Goal: Task Accomplishment & Management: Manage account settings

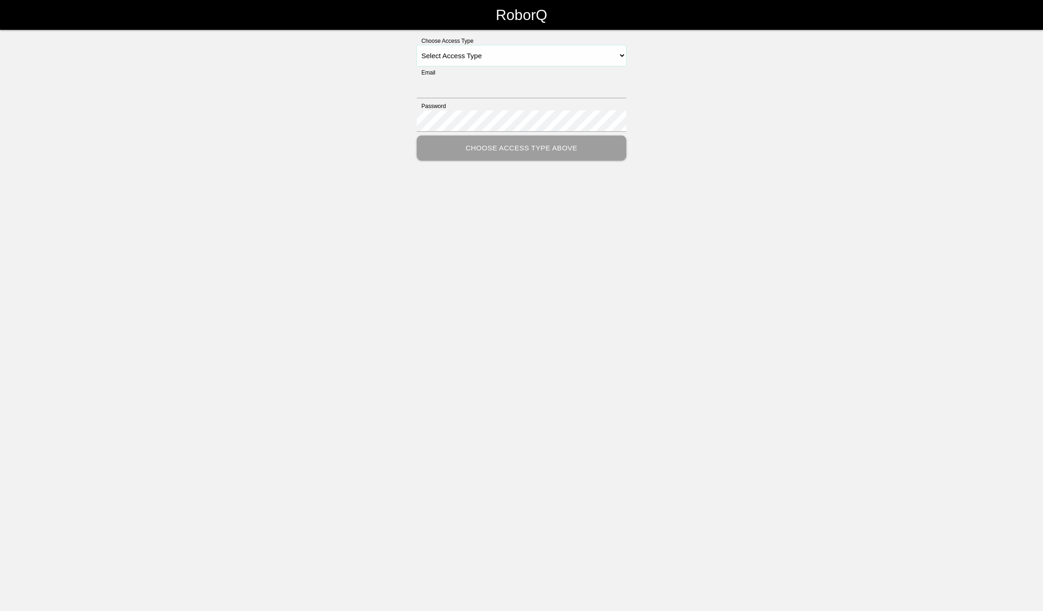
click at [581, 57] on select "Select Access Type Admin Customer Supervisor Worker" at bounding box center [521, 55] width 209 height 21
select select "Supervisor"
click at [417, 45] on select "Select Access Type Admin Customer Supervisor Worker" at bounding box center [521, 55] width 209 height 21
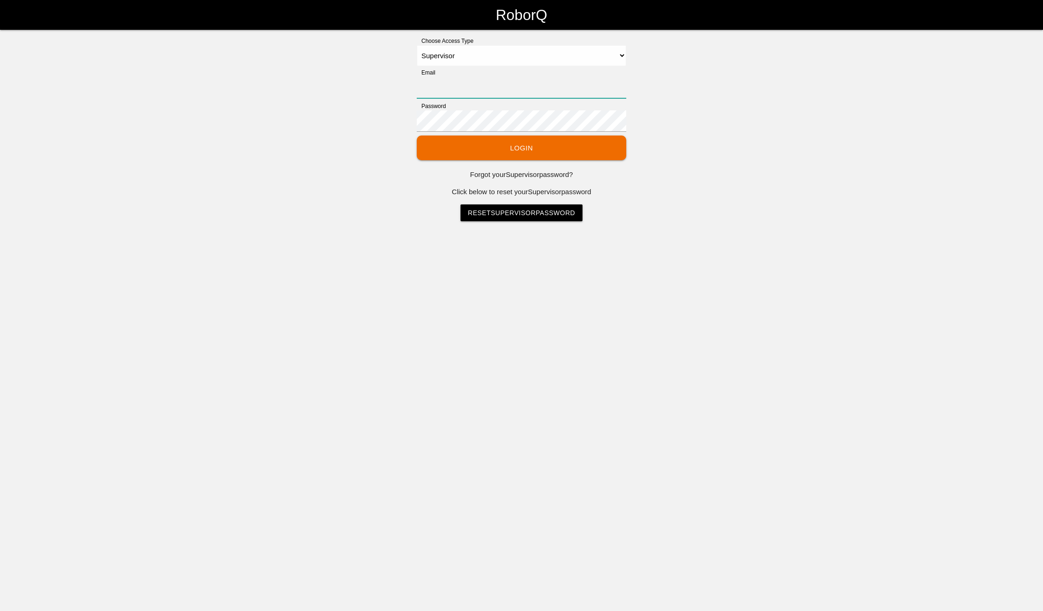
click at [486, 85] on input "Email" at bounding box center [521, 87] width 209 height 21
type input "[EMAIL_ADDRESS][DOMAIN_NAME]"
click at [417, 135] on button "Login" at bounding box center [521, 147] width 209 height 25
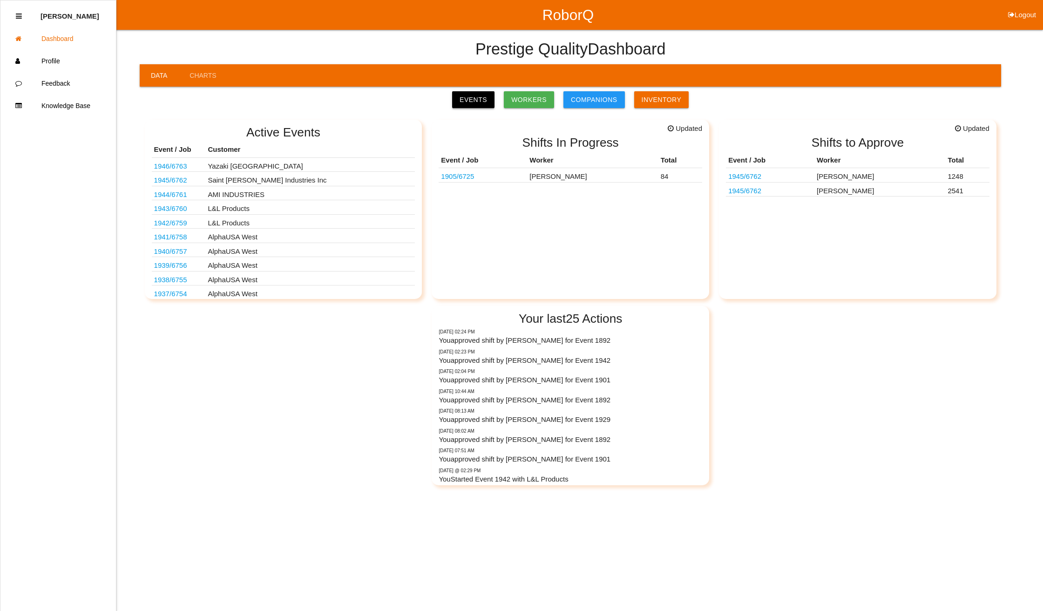
click at [475, 97] on link "Events" at bounding box center [473, 99] width 42 height 17
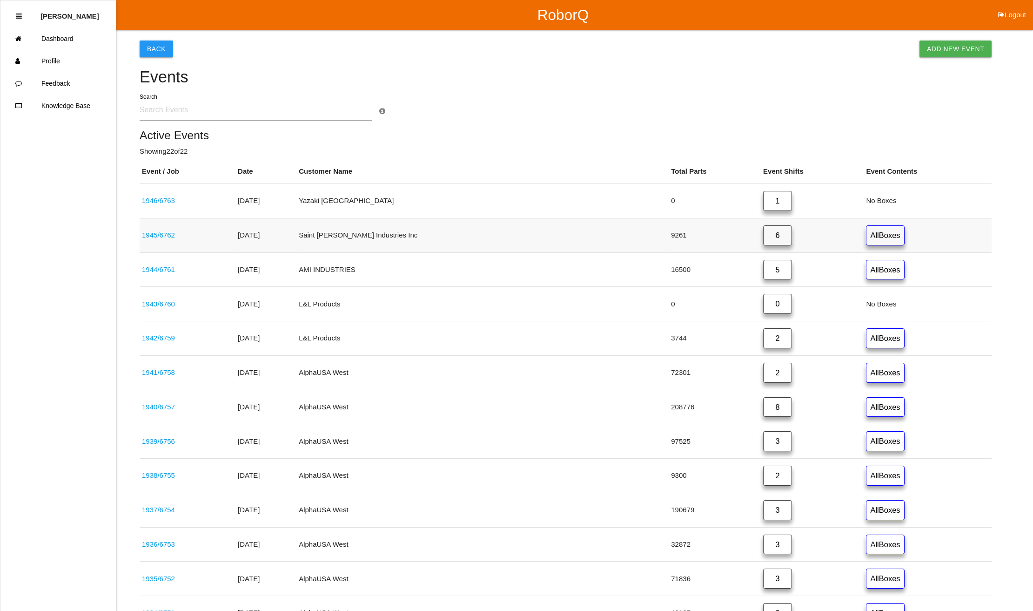
click at [763, 234] on link "6" at bounding box center [777, 235] width 29 height 20
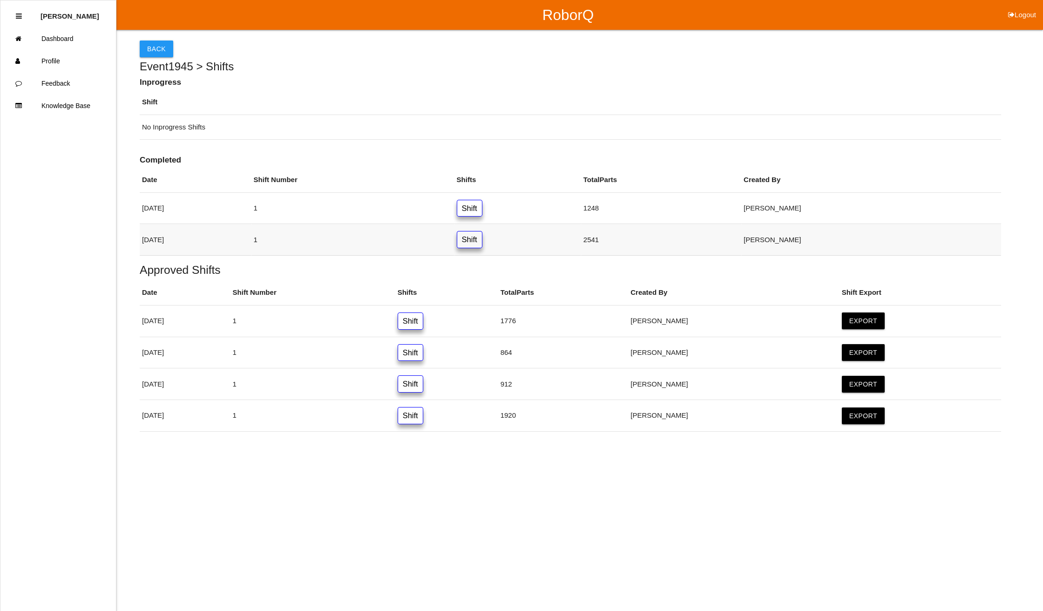
click at [482, 242] on link "Shift" at bounding box center [470, 239] width 26 height 17
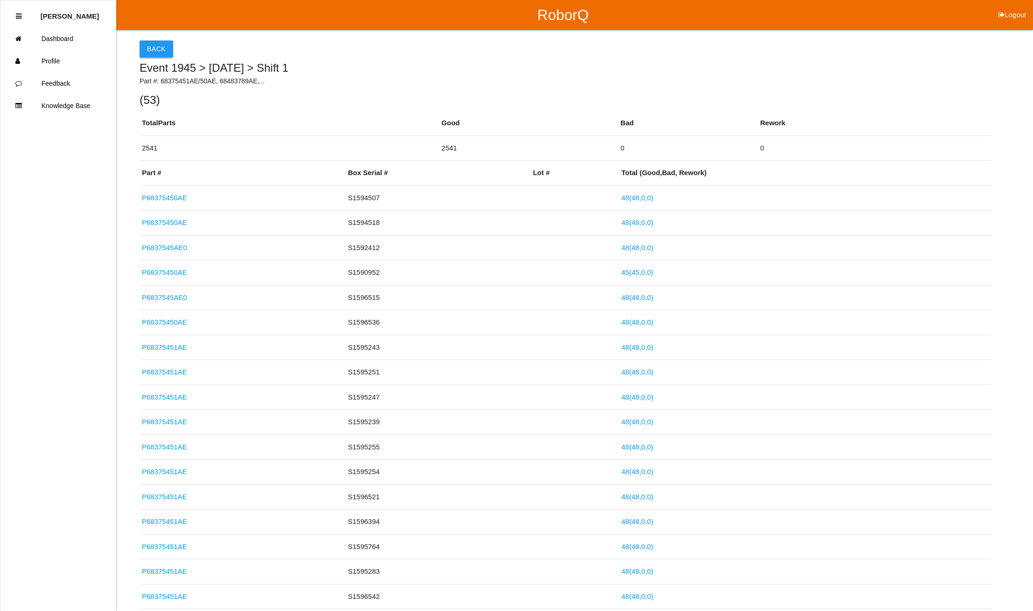
click at [157, 45] on button "Back" at bounding box center [157, 48] width 34 height 17
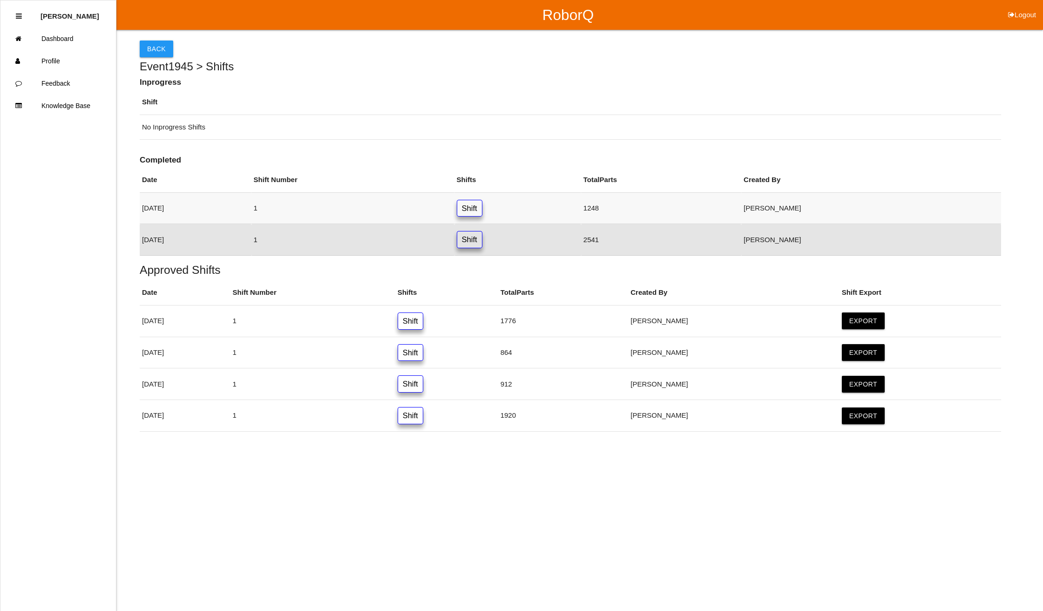
click at [482, 213] on link "Shift" at bounding box center [470, 208] width 26 height 17
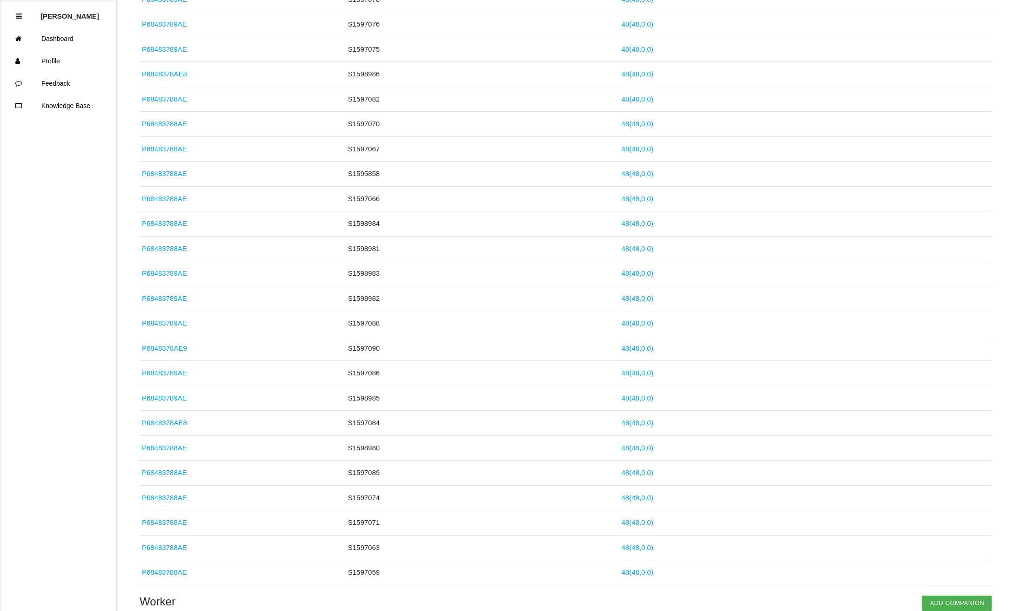
scroll to position [499, 0]
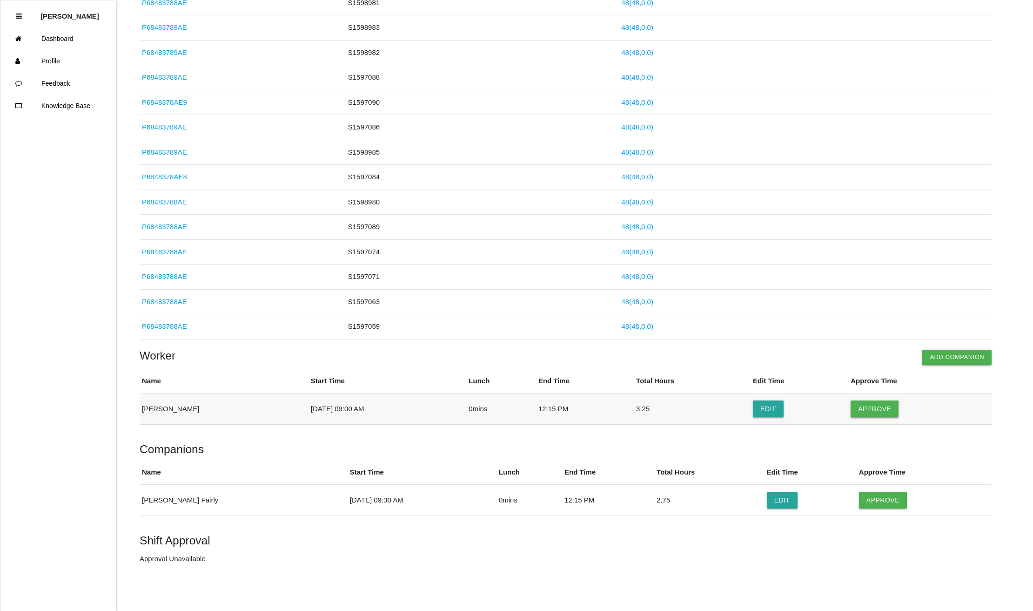
click at [876, 403] on button "Approve" at bounding box center [875, 408] width 48 height 17
click at [875, 494] on button "Approve" at bounding box center [883, 499] width 48 height 17
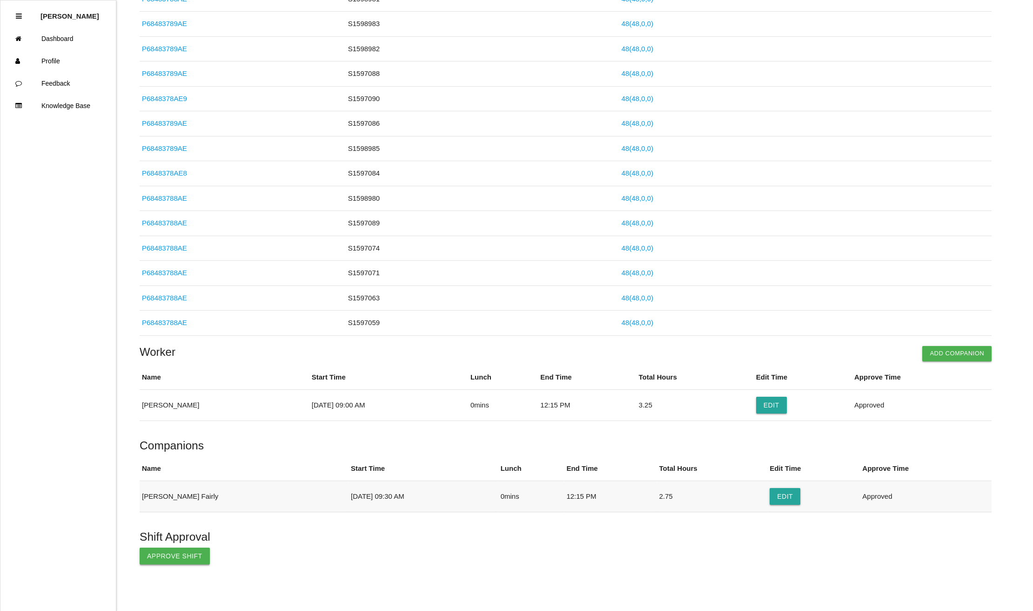
click at [163, 553] on button "Approve Shift" at bounding box center [175, 555] width 70 height 17
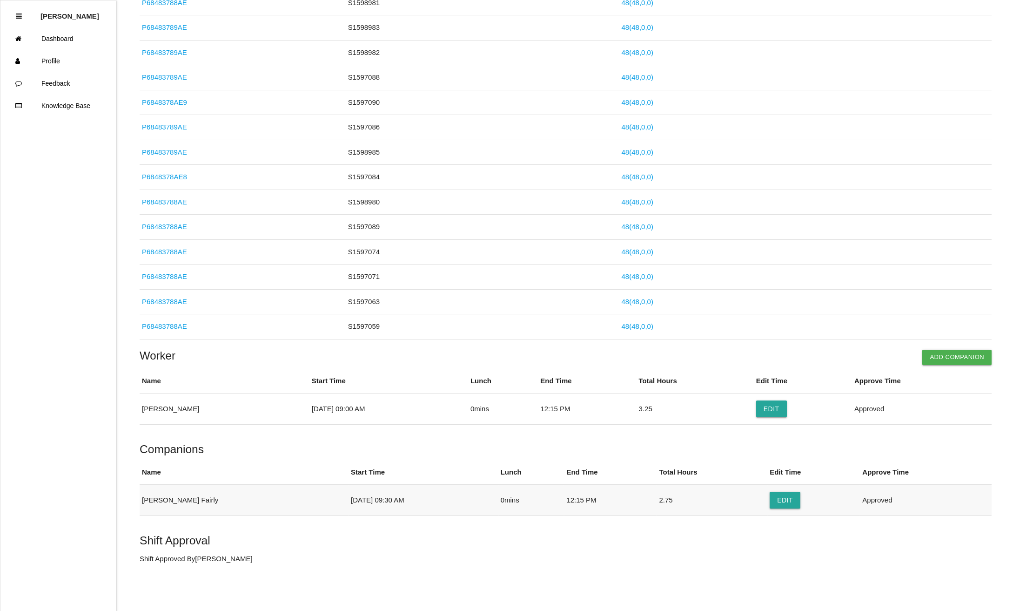
scroll to position [0, 0]
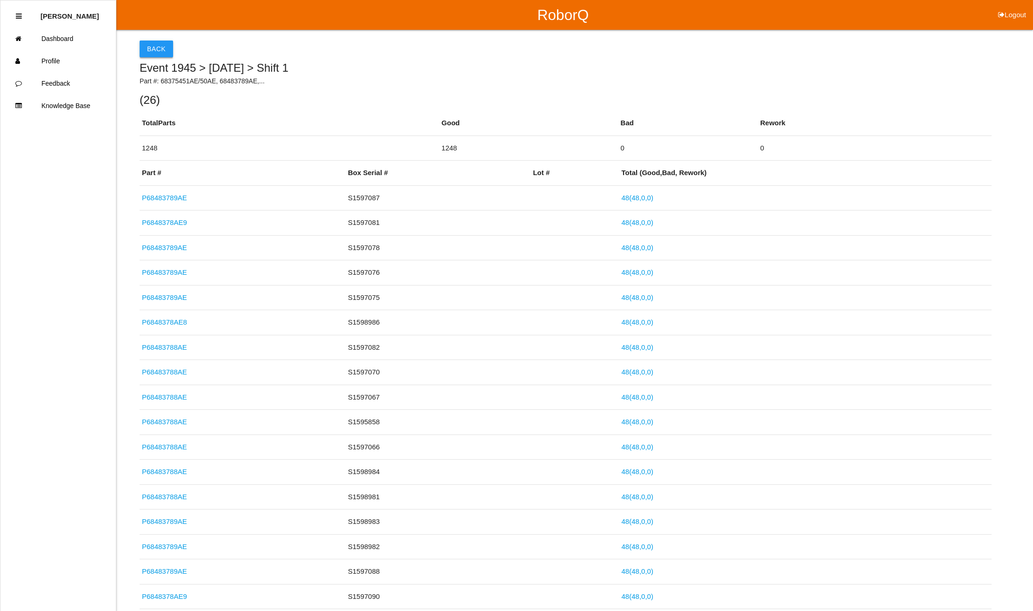
click at [156, 43] on button "Back" at bounding box center [157, 48] width 34 height 17
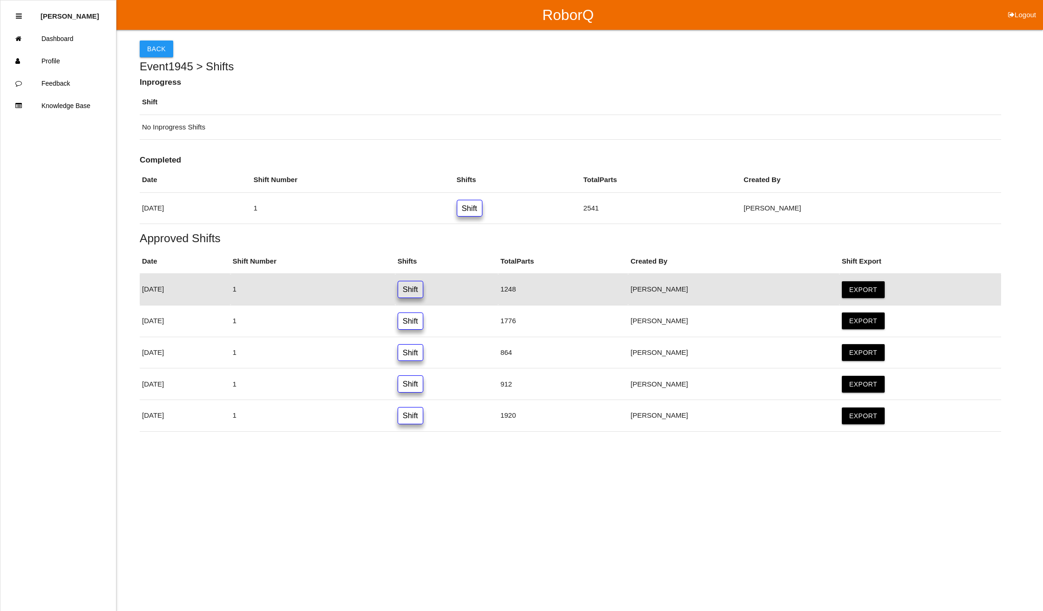
click at [423, 290] on link "Shift" at bounding box center [410, 289] width 26 height 17
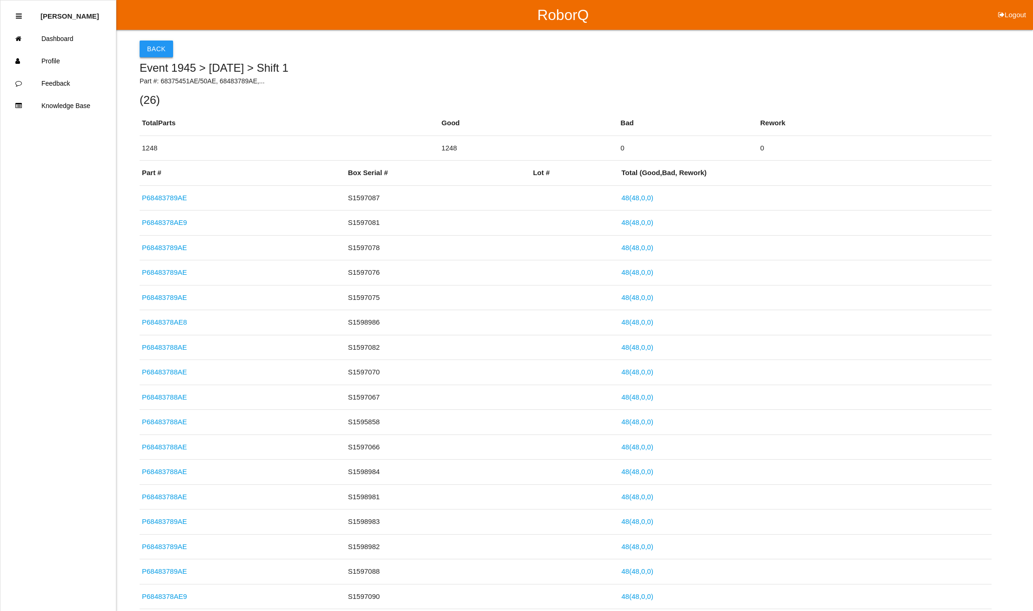
click at [155, 44] on button "Back" at bounding box center [157, 48] width 34 height 17
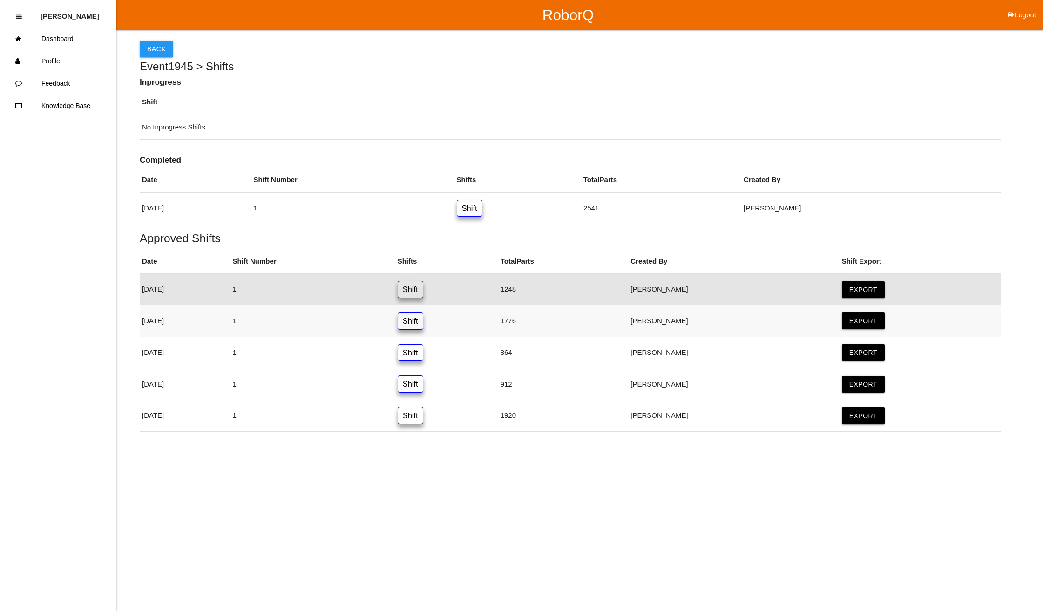
click at [423, 321] on link "Shift" at bounding box center [410, 320] width 26 height 17
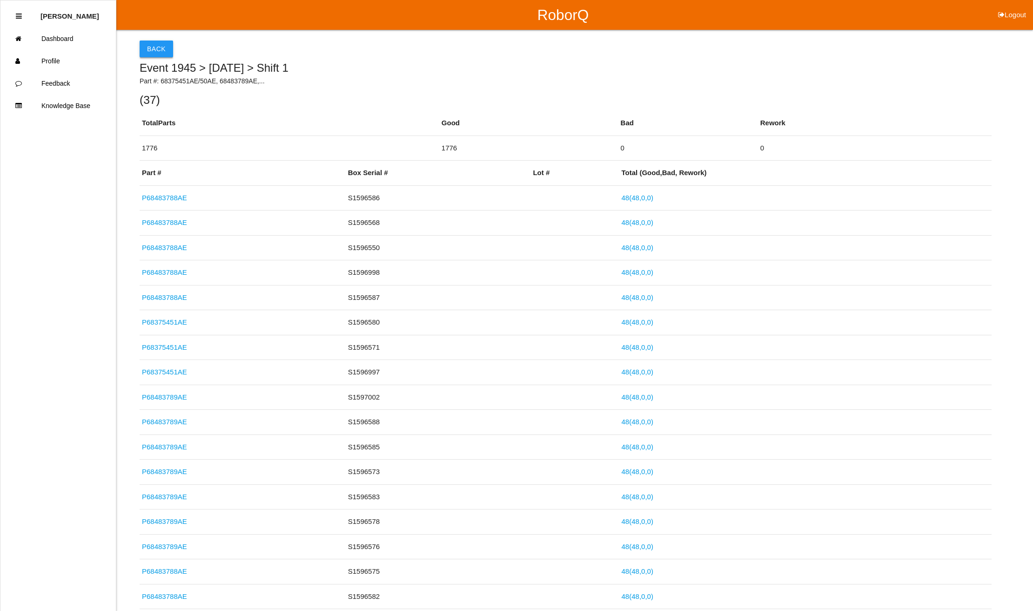
click at [153, 45] on button "Back" at bounding box center [157, 48] width 34 height 17
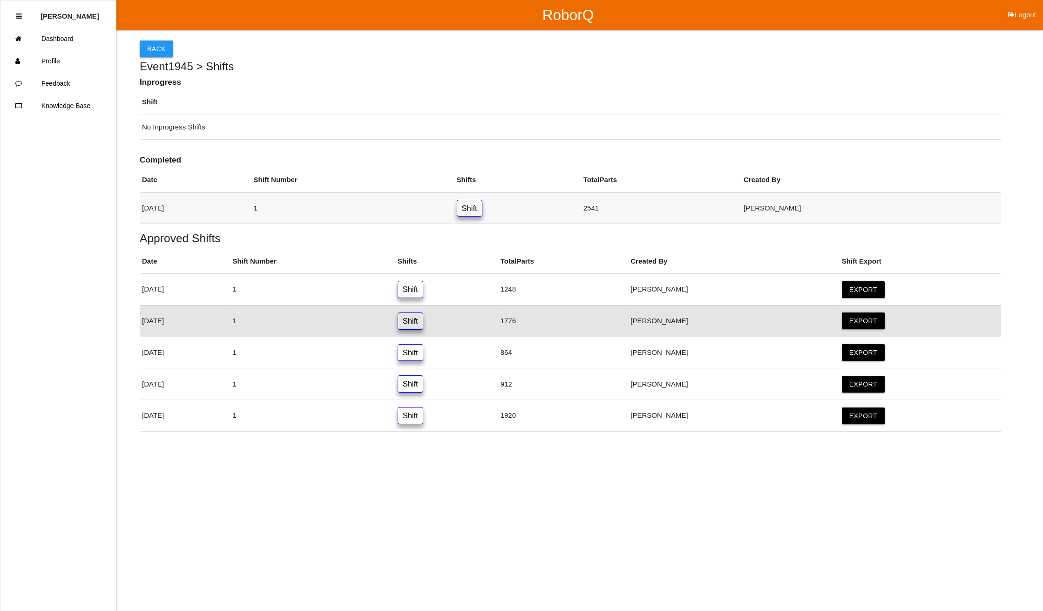
click at [482, 209] on link "Shift" at bounding box center [470, 208] width 26 height 17
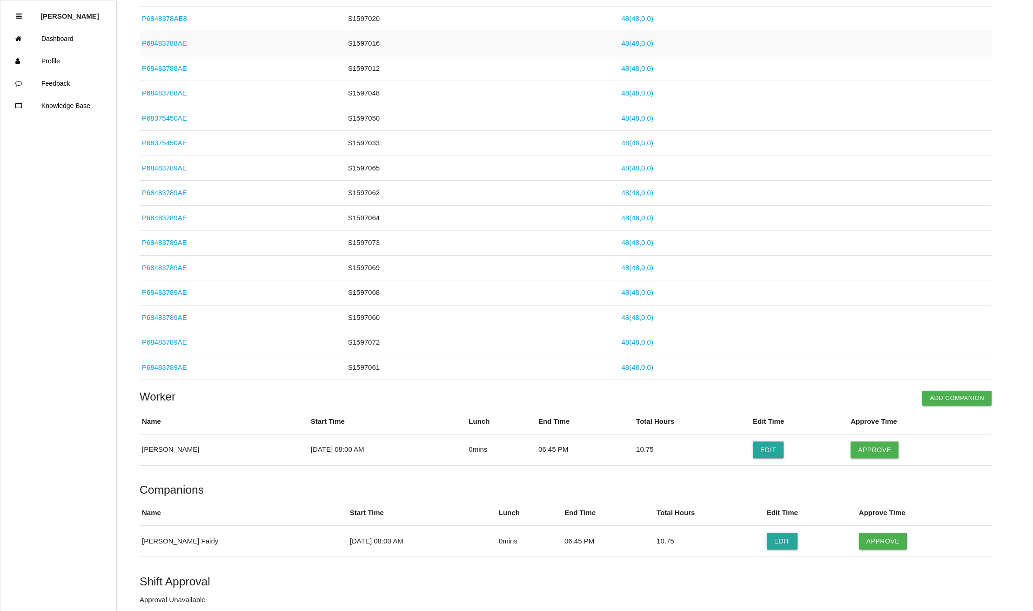
scroll to position [1175, 0]
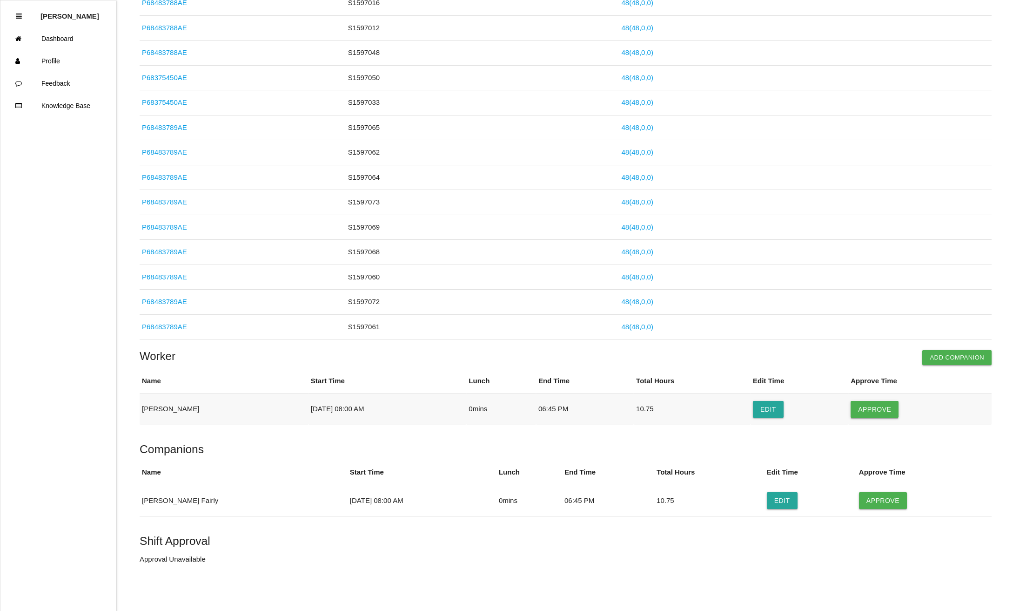
click at [880, 406] on button "Approve" at bounding box center [875, 409] width 48 height 17
click at [882, 504] on button "Approve" at bounding box center [883, 500] width 48 height 17
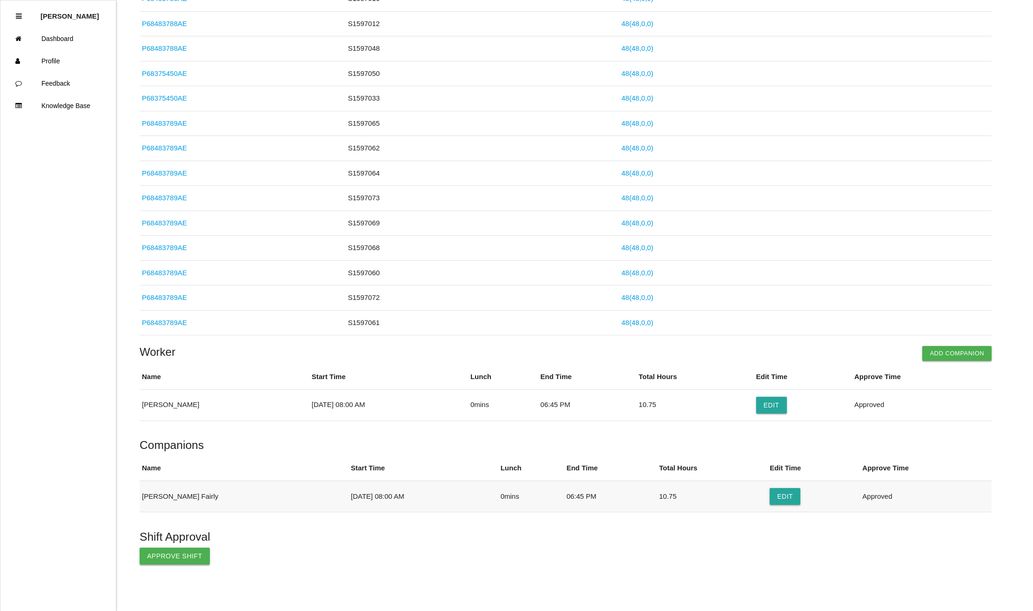
click at [178, 559] on button "Approve Shift" at bounding box center [175, 555] width 70 height 17
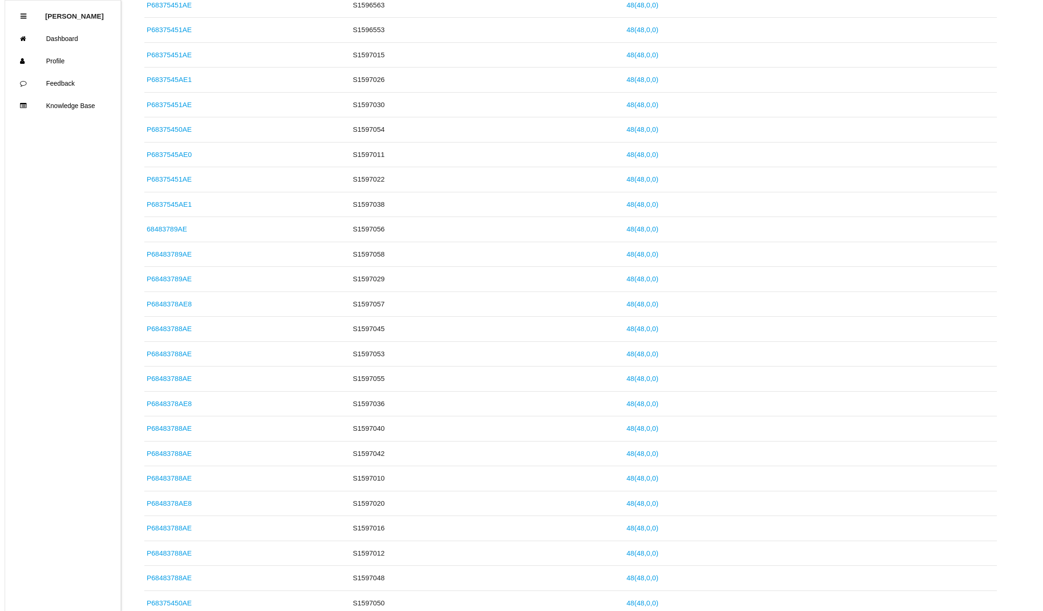
scroll to position [0, 0]
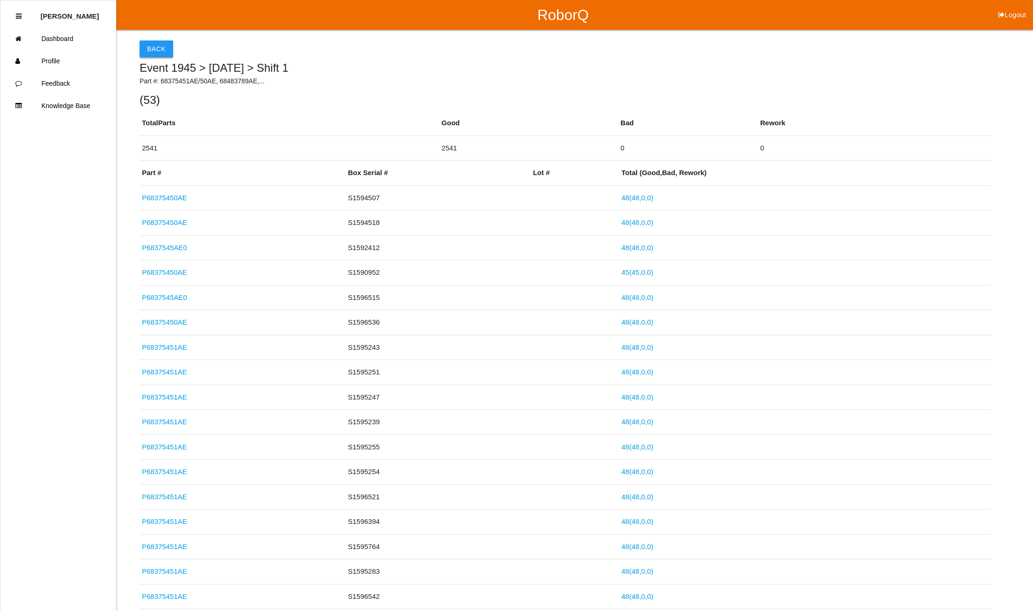
click at [161, 51] on button "Back" at bounding box center [157, 48] width 34 height 17
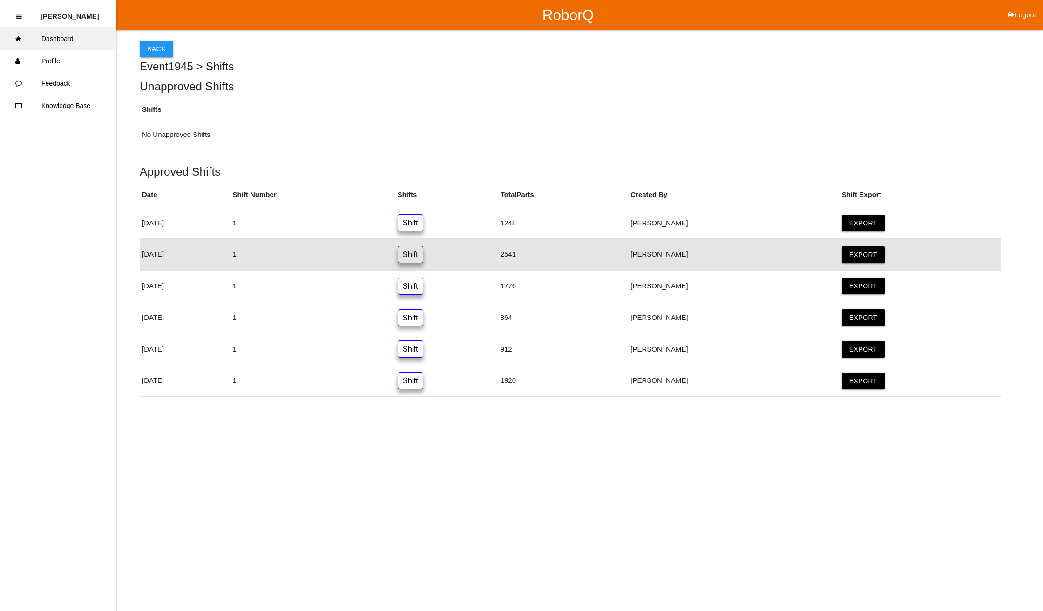
click at [60, 40] on link "Dashboard" at bounding box center [57, 38] width 115 height 22
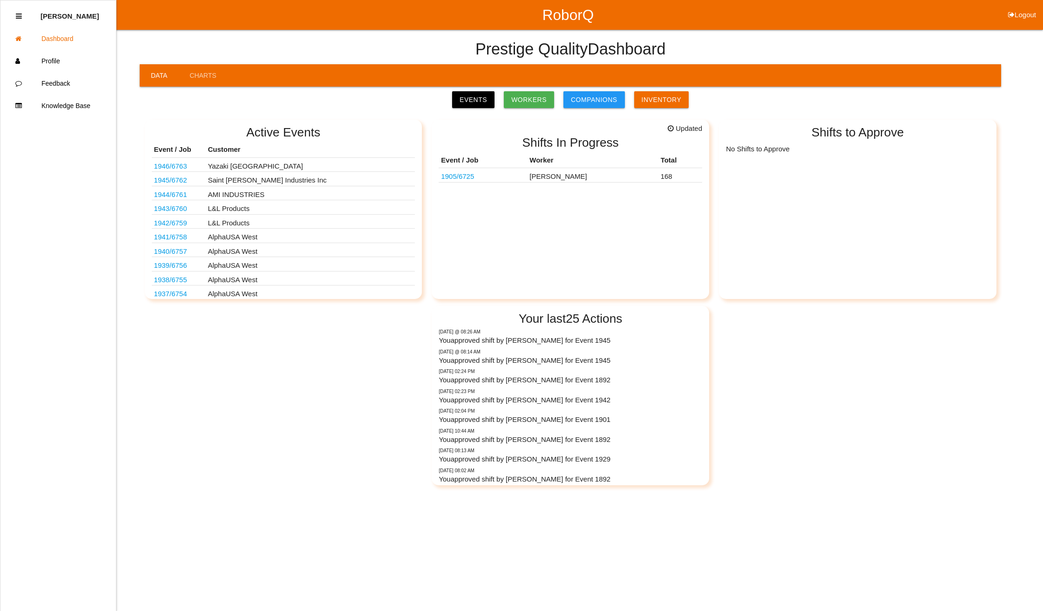
click at [1032, 7] on button "Logout" at bounding box center [1022, 3] width 42 height 7
select select "Supervisor"
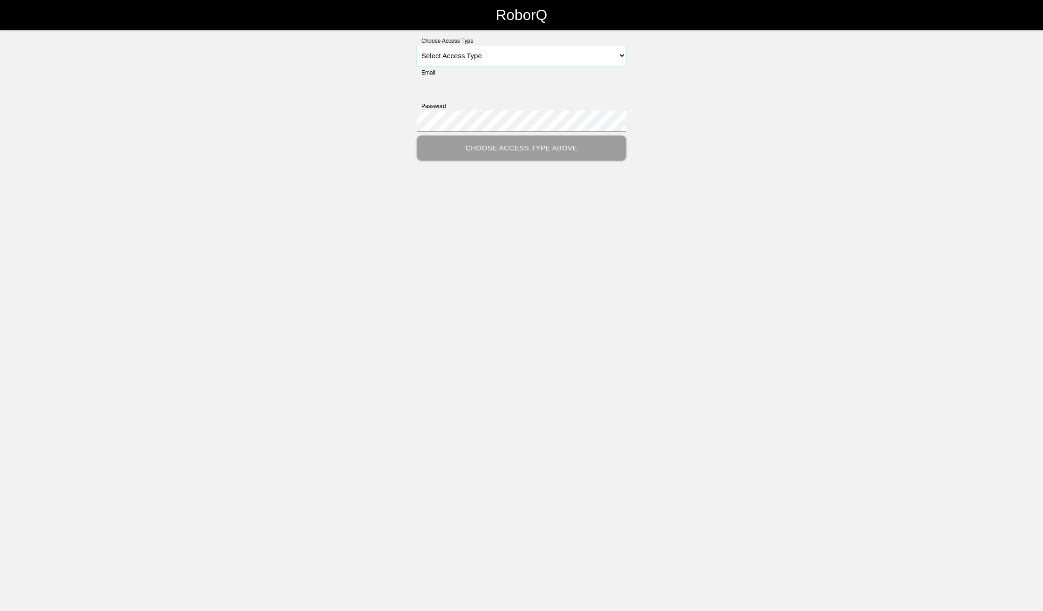
click at [609, 54] on select "Select Access Type Admin Customer Supervisor Worker" at bounding box center [521, 55] width 209 height 21
select select "Supervisor"
click at [417, 45] on select "Select Access Type Admin Customer Supervisor Worker" at bounding box center [521, 55] width 209 height 21
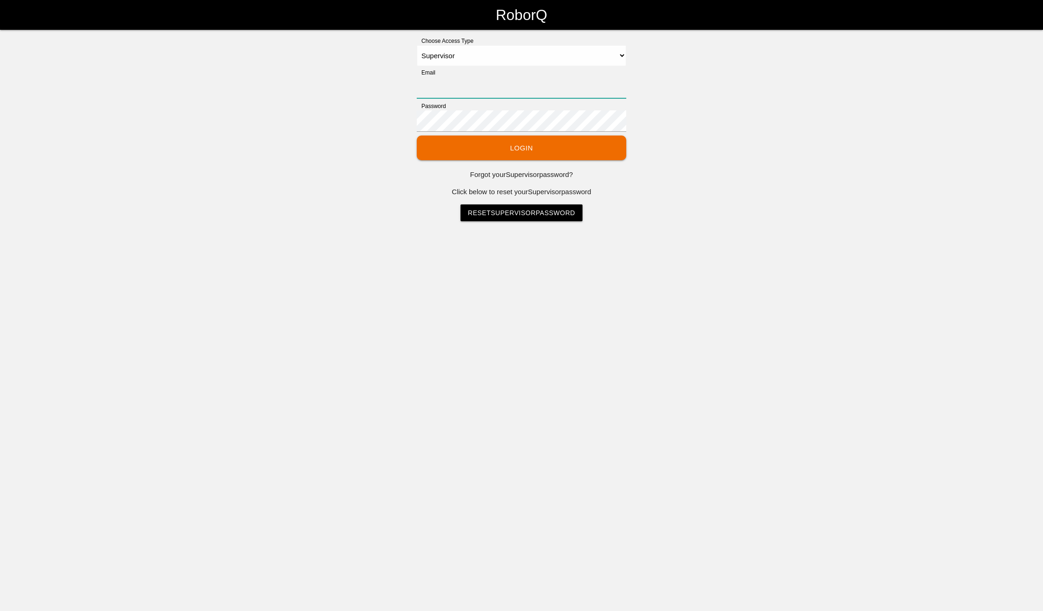
click at [504, 89] on input "Email" at bounding box center [521, 87] width 209 height 21
type input "[EMAIL_ADDRESS][DOMAIN_NAME]"
click at [417, 135] on button "Login" at bounding box center [521, 147] width 209 height 25
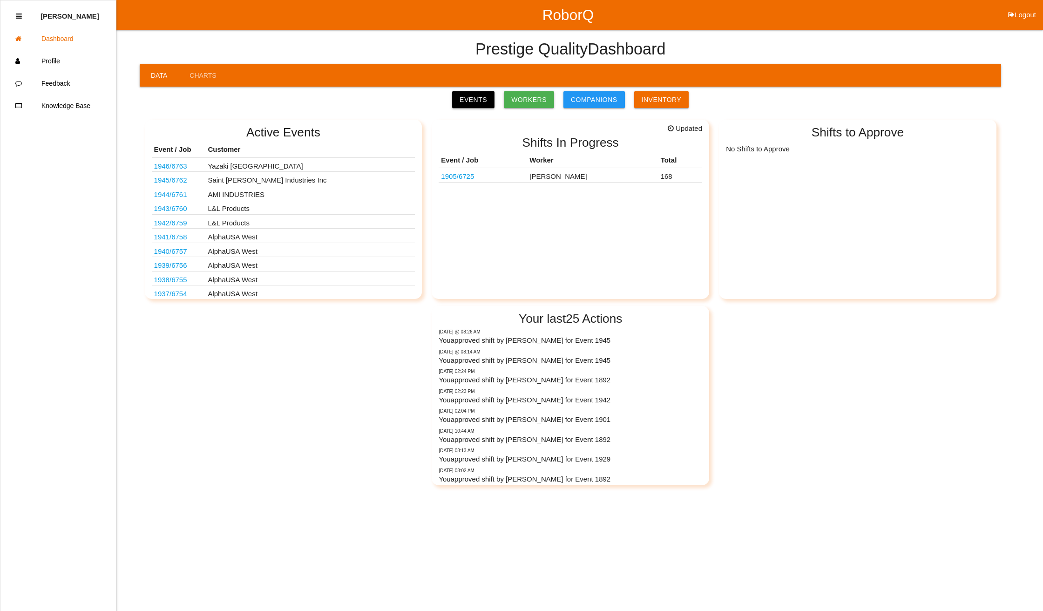
click at [488, 99] on link "Events" at bounding box center [473, 99] width 42 height 17
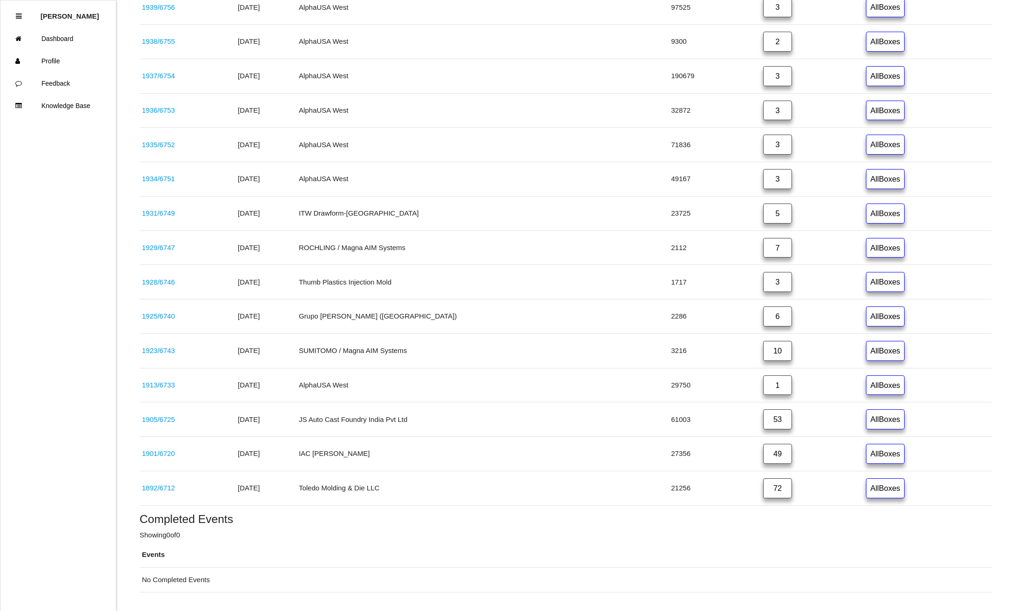
scroll to position [434, 0]
click at [153, 423] on link "1905 / 6725" at bounding box center [158, 419] width 33 height 8
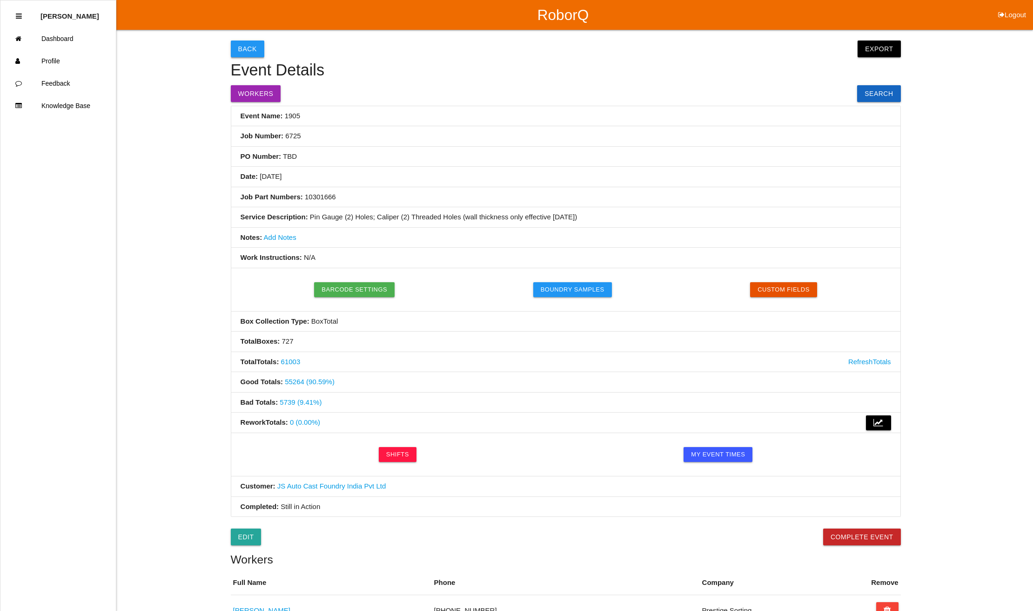
click at [248, 45] on button "Back" at bounding box center [248, 48] width 34 height 17
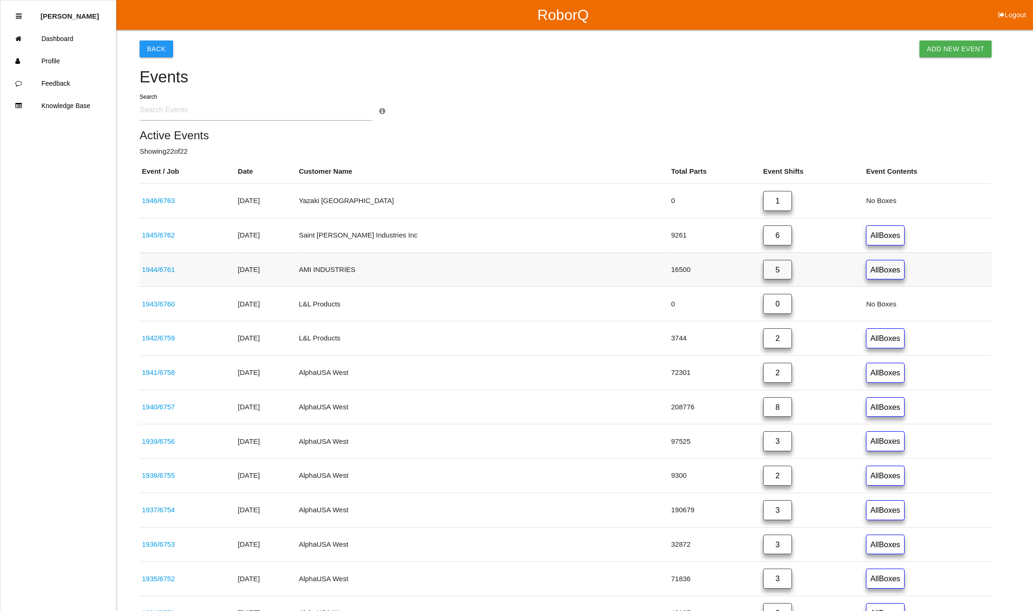
click at [164, 267] on link "1944 / 6761" at bounding box center [158, 269] width 33 height 8
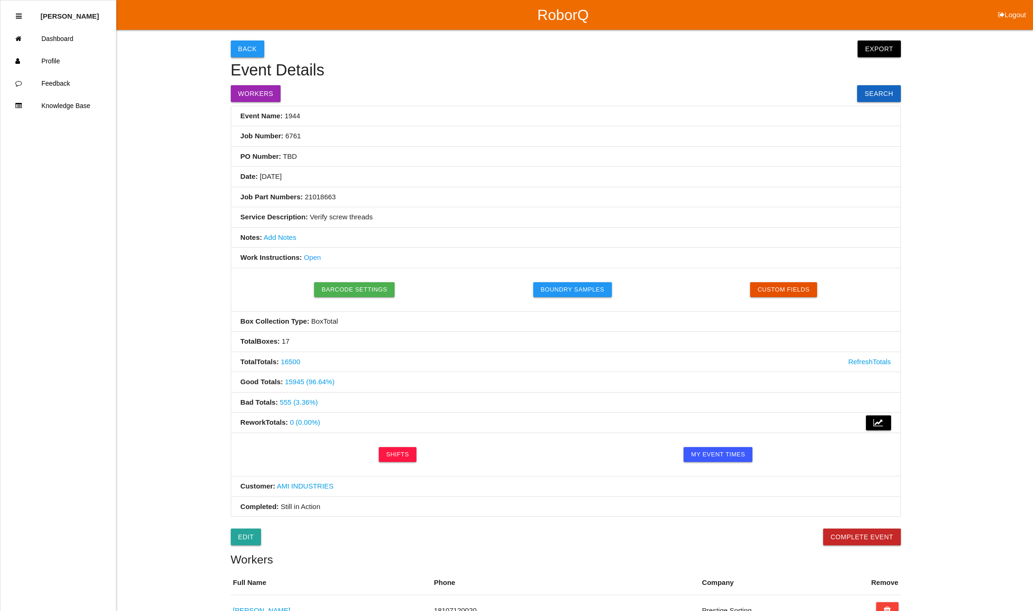
click at [250, 49] on button "Back" at bounding box center [248, 48] width 34 height 17
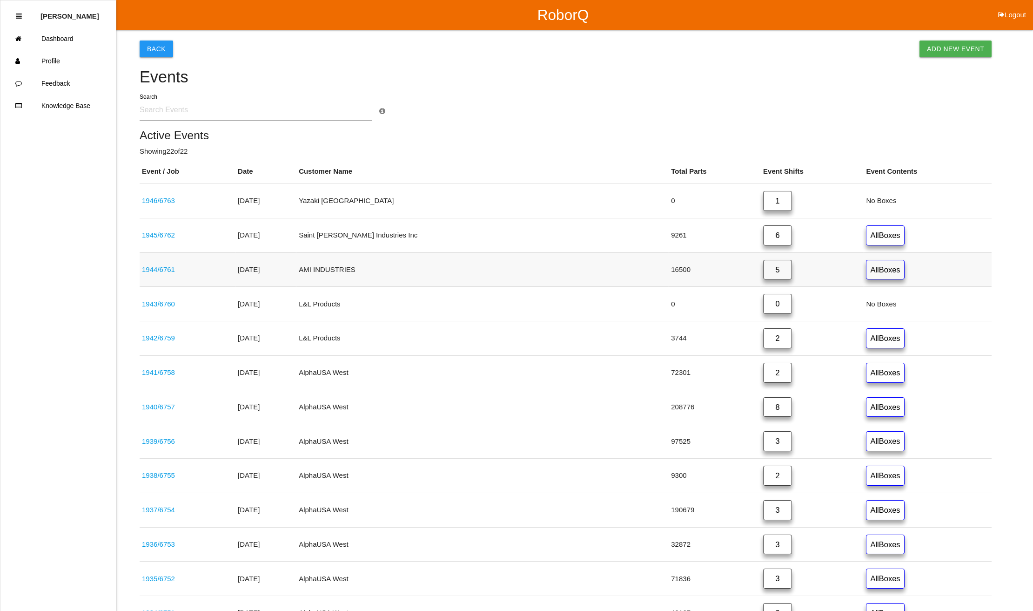
click at [763, 272] on link "5" at bounding box center [777, 270] width 29 height 20
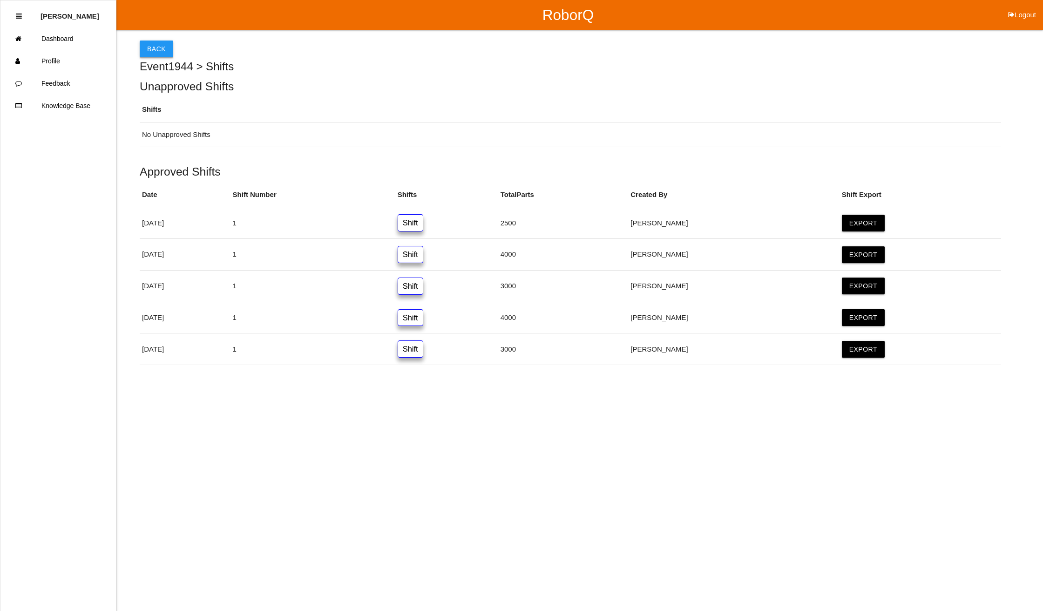
click at [166, 47] on button "Back" at bounding box center [157, 48] width 34 height 17
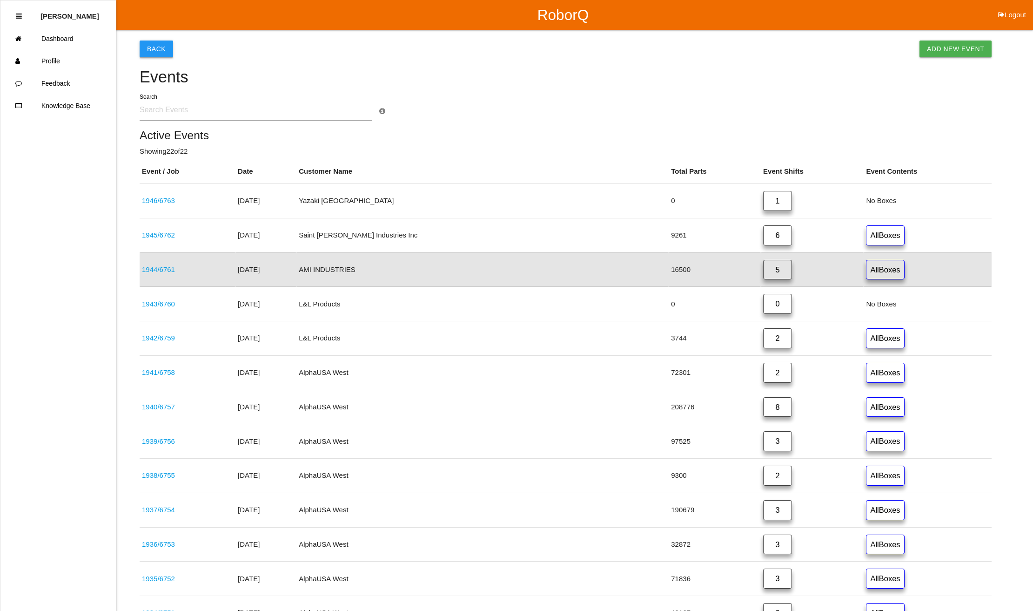
click at [157, 42] on button "Back" at bounding box center [157, 48] width 34 height 17
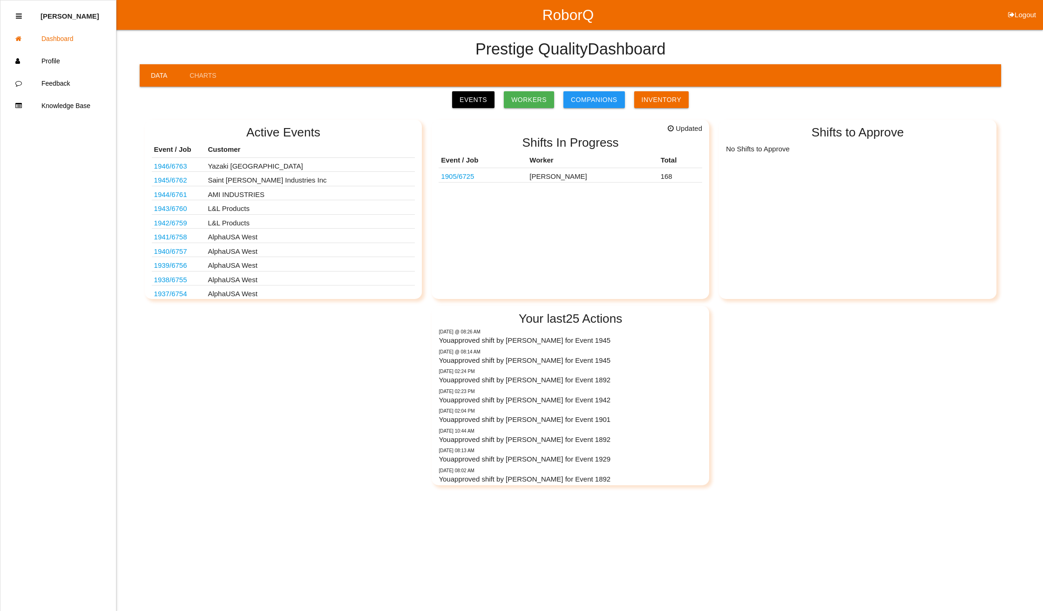
click at [1019, 7] on button "Logout" at bounding box center [1022, 3] width 42 height 7
select select "Supervisor"
